Goal: Information Seeking & Learning: Learn about a topic

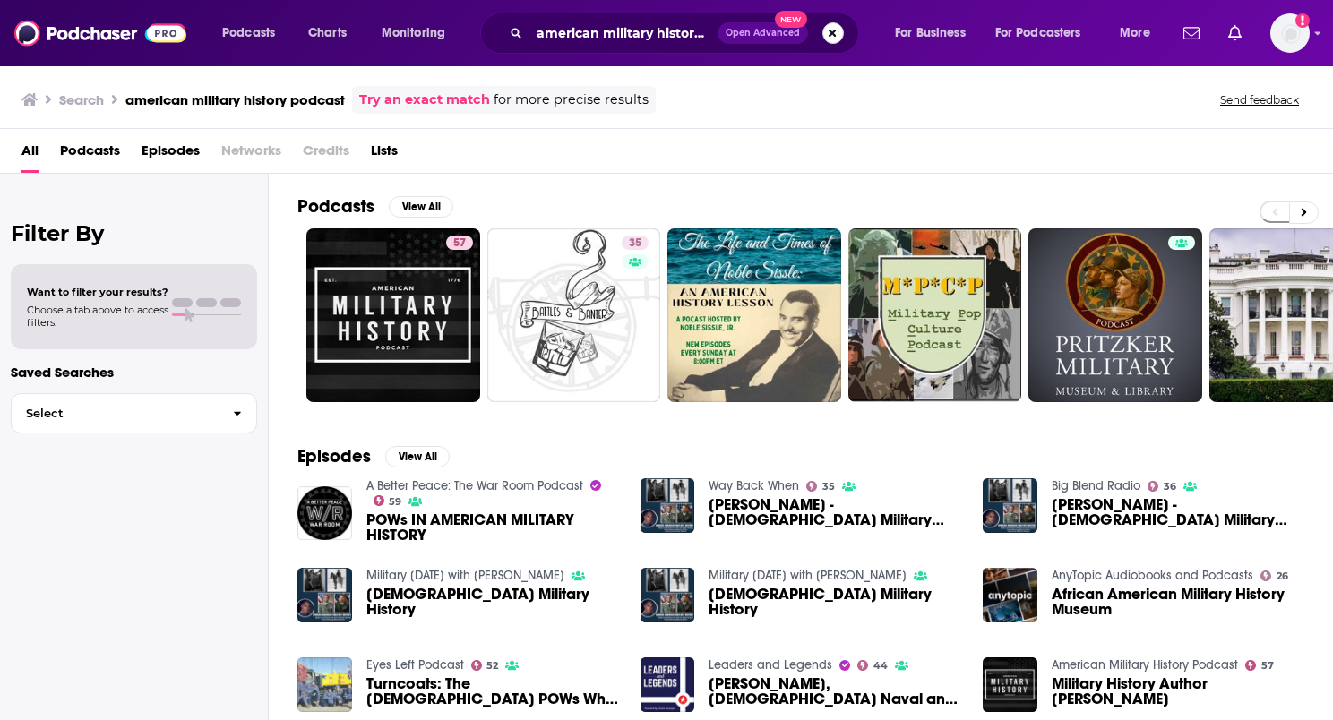
click at [827, 34] on button "Search podcasts, credits, & more..." at bounding box center [832, 32] width 21 height 21
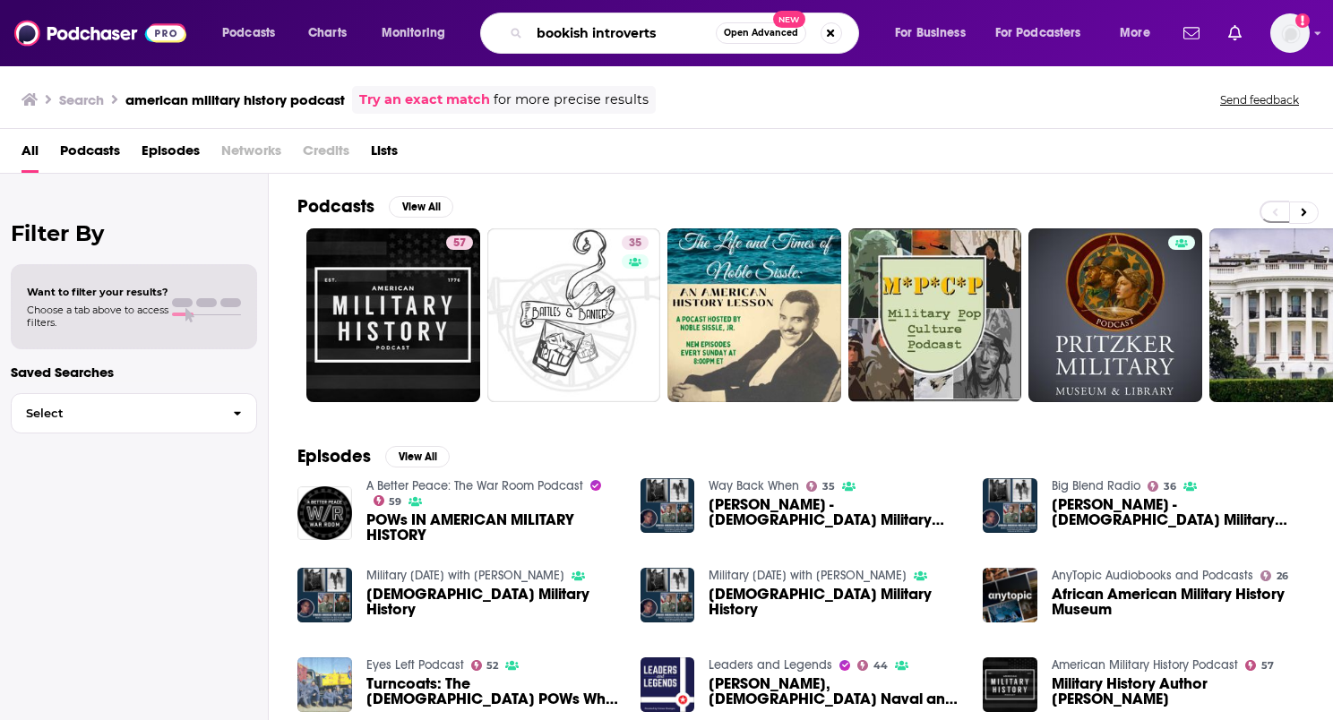
type input "bookish introverts"
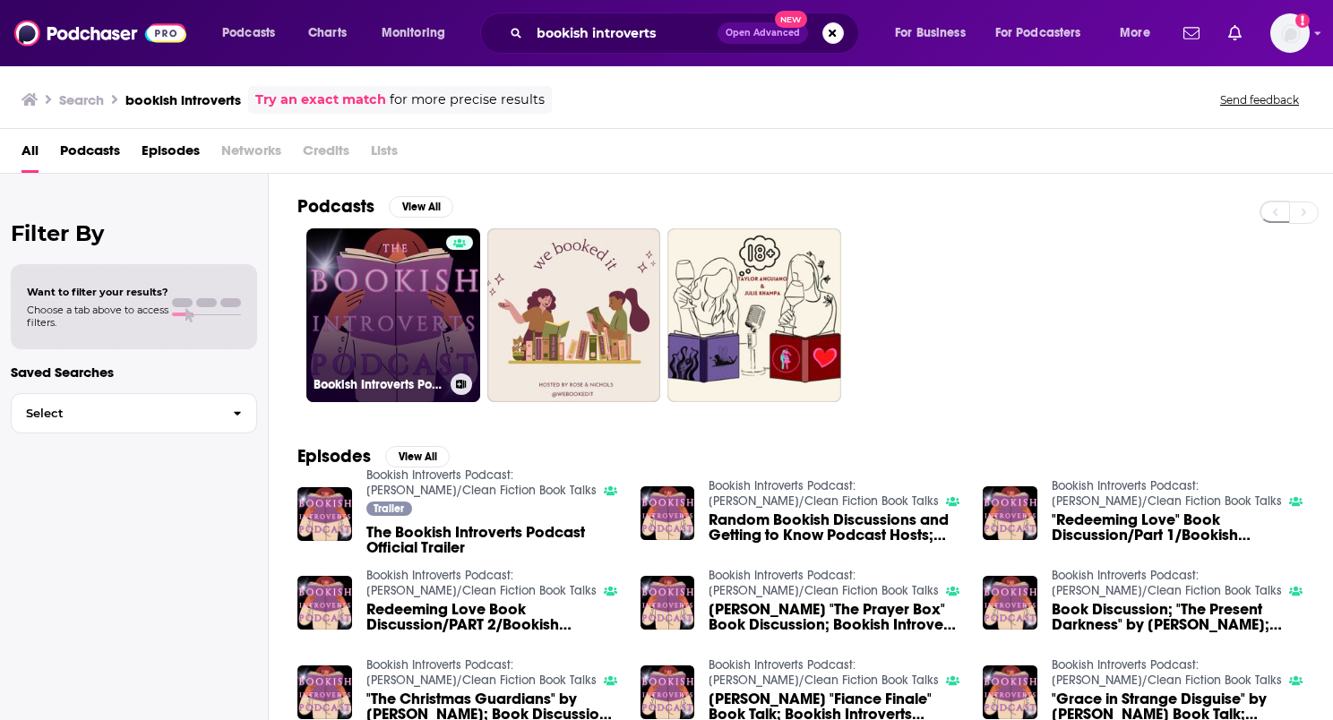
click at [391, 288] on link "Bookish Introverts Podcast: [PERSON_NAME]/Clean Fiction Book Talks" at bounding box center [393, 315] width 174 height 174
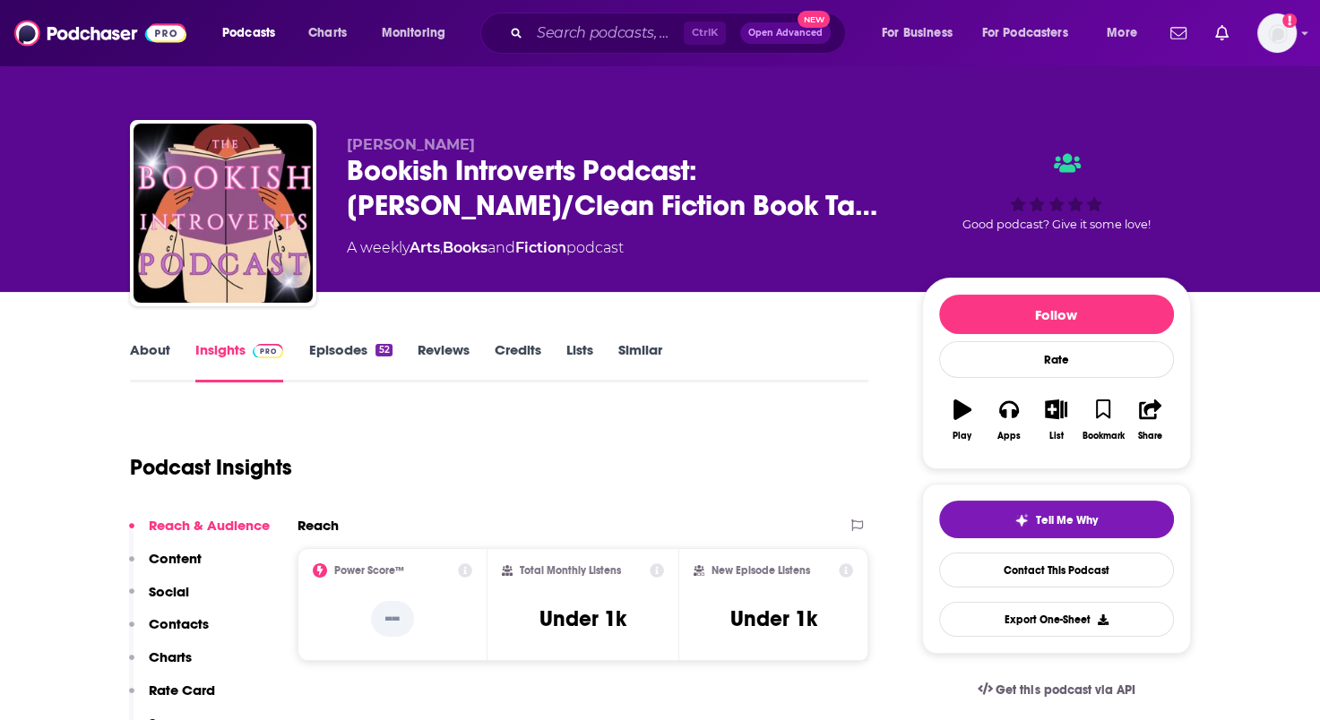
click at [329, 355] on link "Episodes 52" at bounding box center [349, 361] width 83 height 41
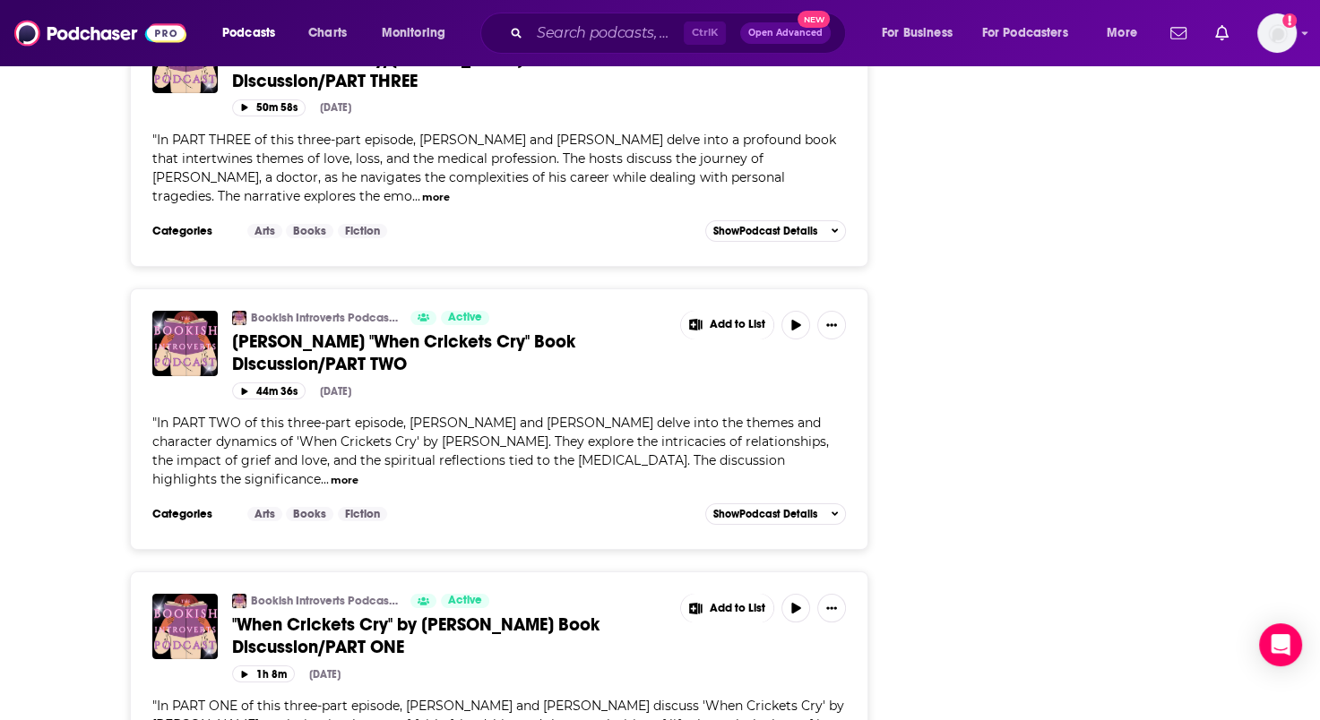
scroll to position [6627, 0]
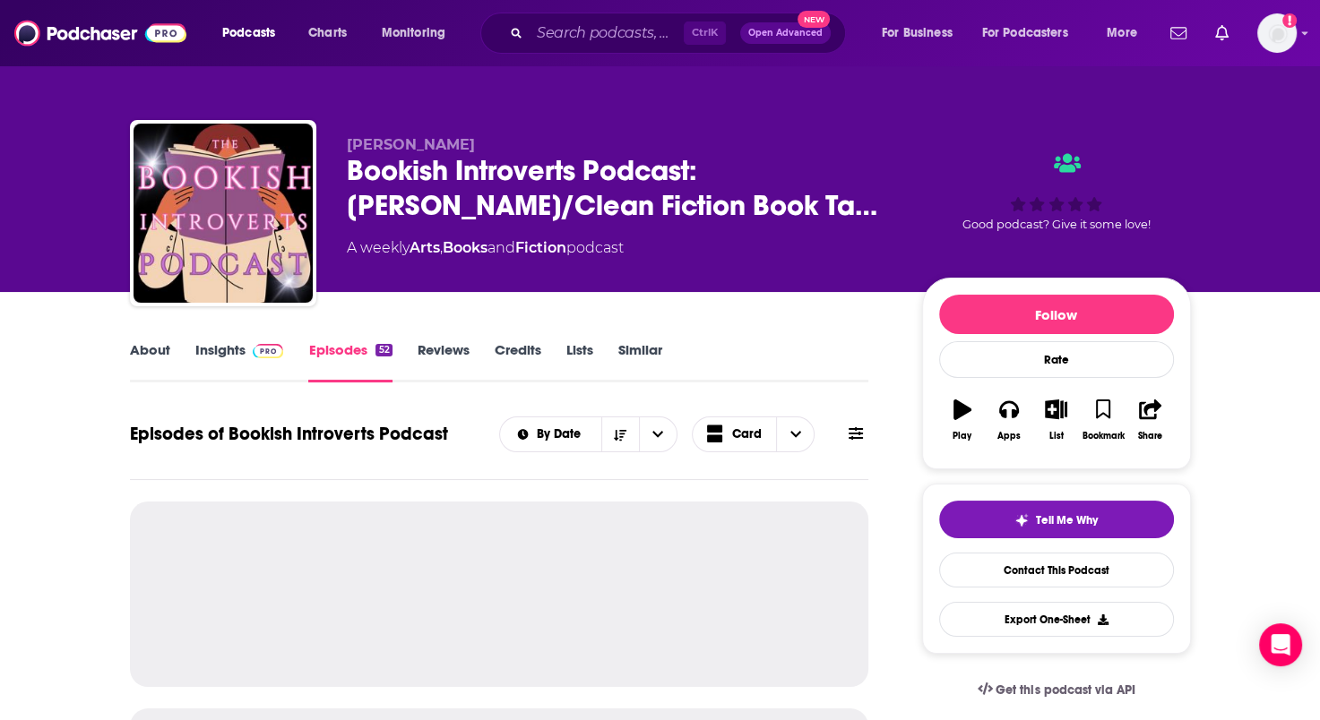
click at [347, 360] on link "Episodes 52" at bounding box center [349, 361] width 83 height 41
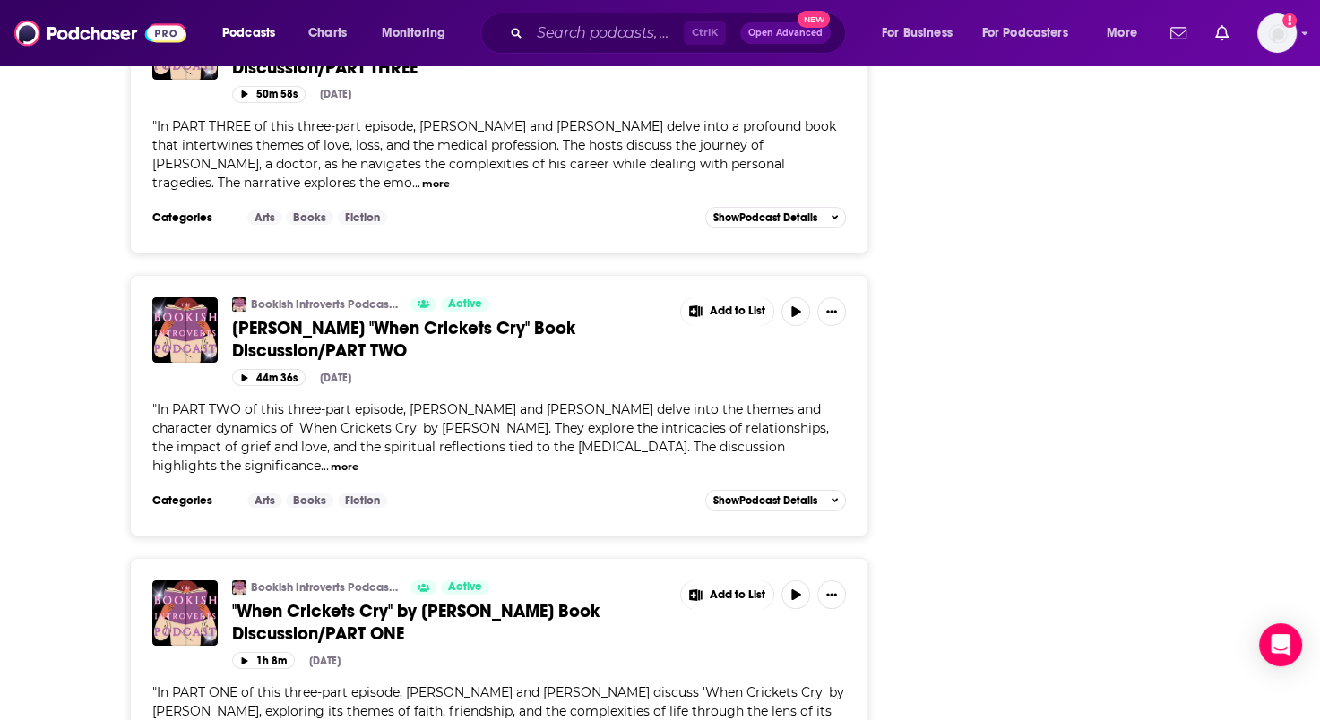
scroll to position [6627, 0]
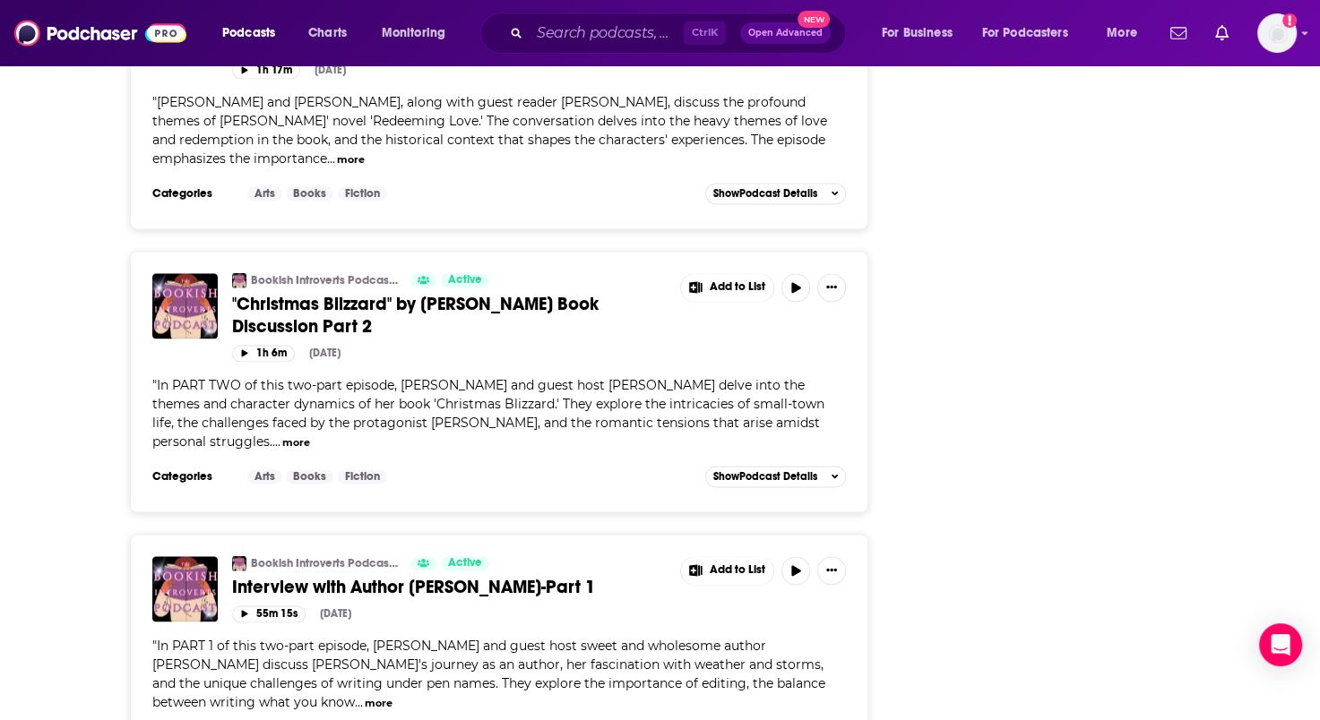
scroll to position [9404, 0]
